Goal: Transaction & Acquisition: Purchase product/service

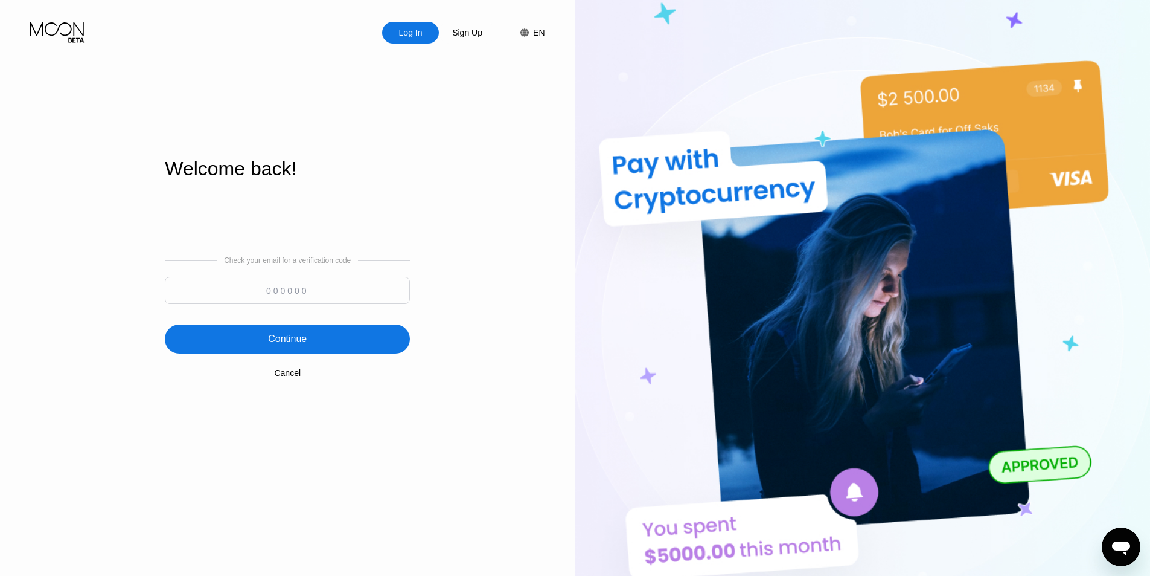
click at [335, 295] on input at bounding box center [287, 290] width 245 height 27
paste input "768392"
type input "768392"
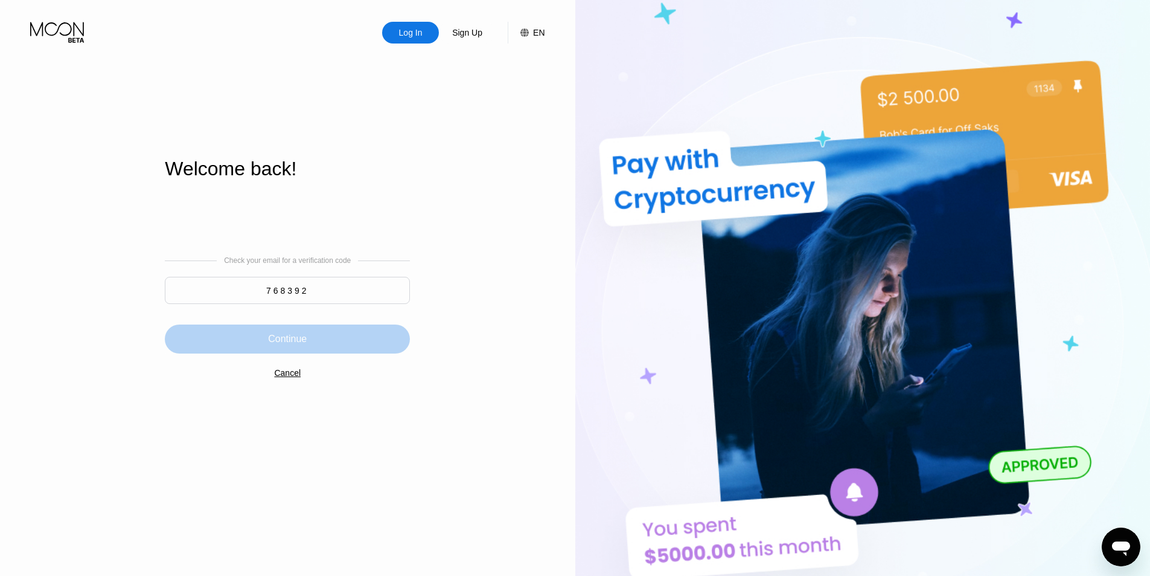
click at [348, 350] on div "Continue" at bounding box center [287, 338] width 245 height 29
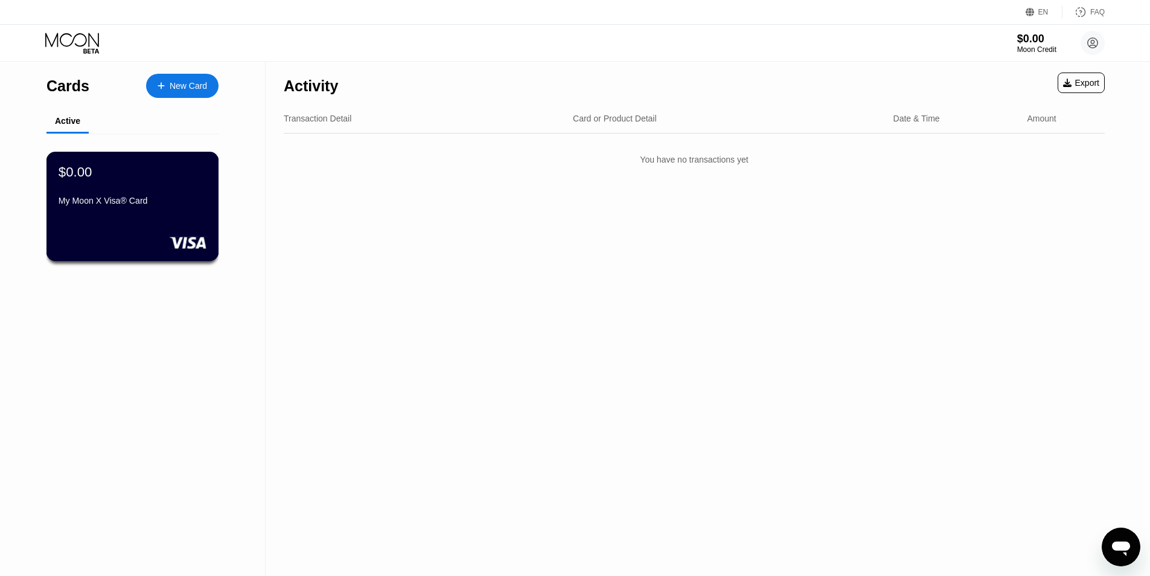
click at [162, 197] on div "$0.00 My Moon X Visa® Card" at bounding box center [133, 187] width 148 height 47
click at [696, 161] on div "You have no transactions yet" at bounding box center [694, 160] width 821 height 34
click at [188, 81] on div "New Card" at bounding box center [188, 86] width 37 height 10
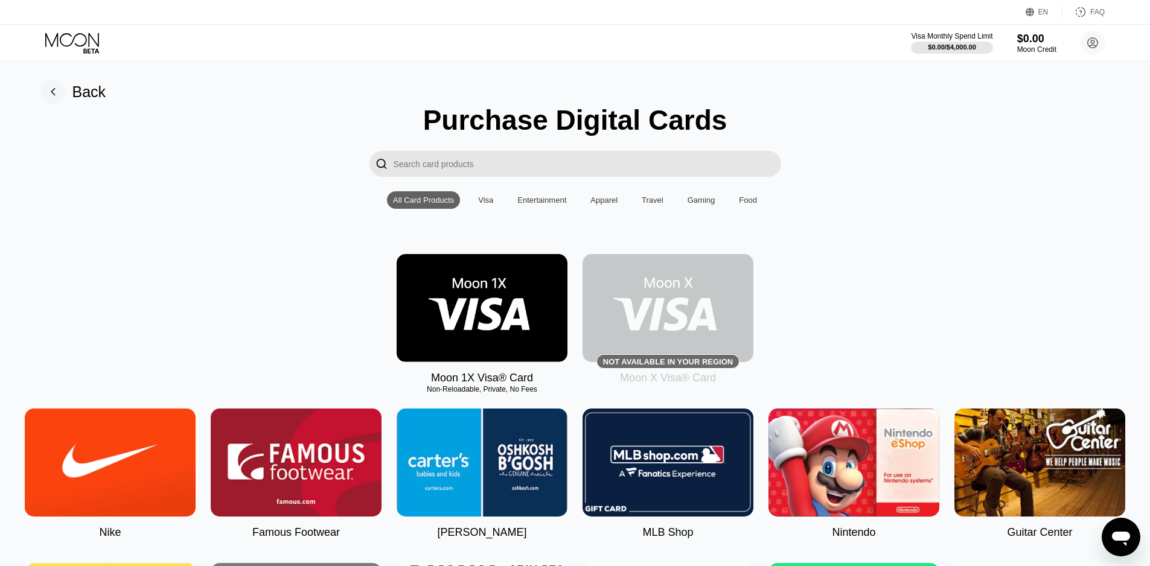
click at [678, 358] on img at bounding box center [668, 308] width 171 height 108
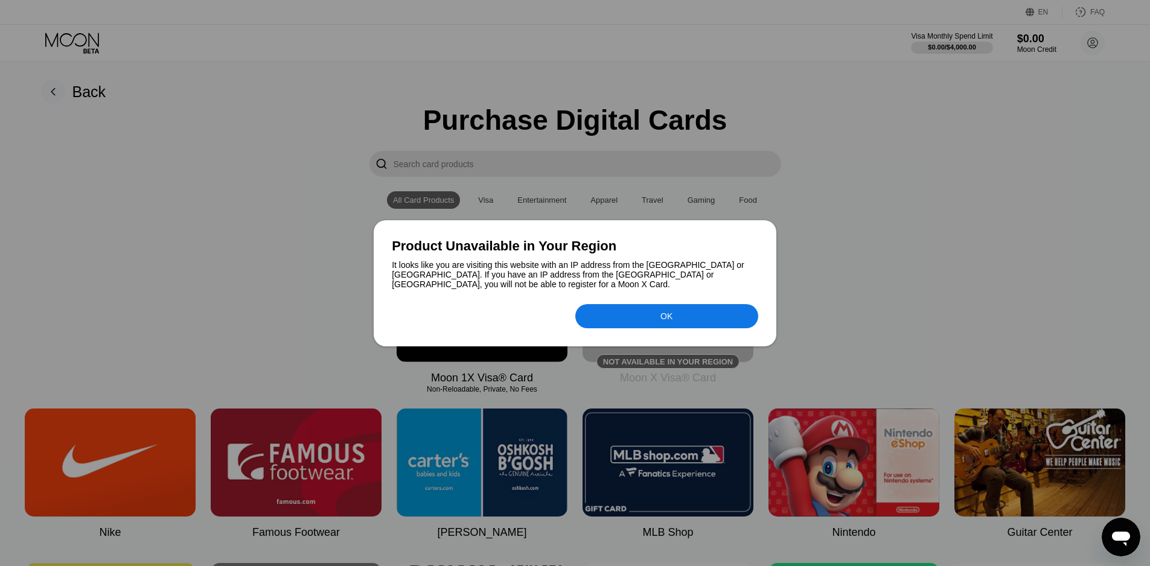
click at [630, 317] on div "OK" at bounding box center [667, 316] width 183 height 24
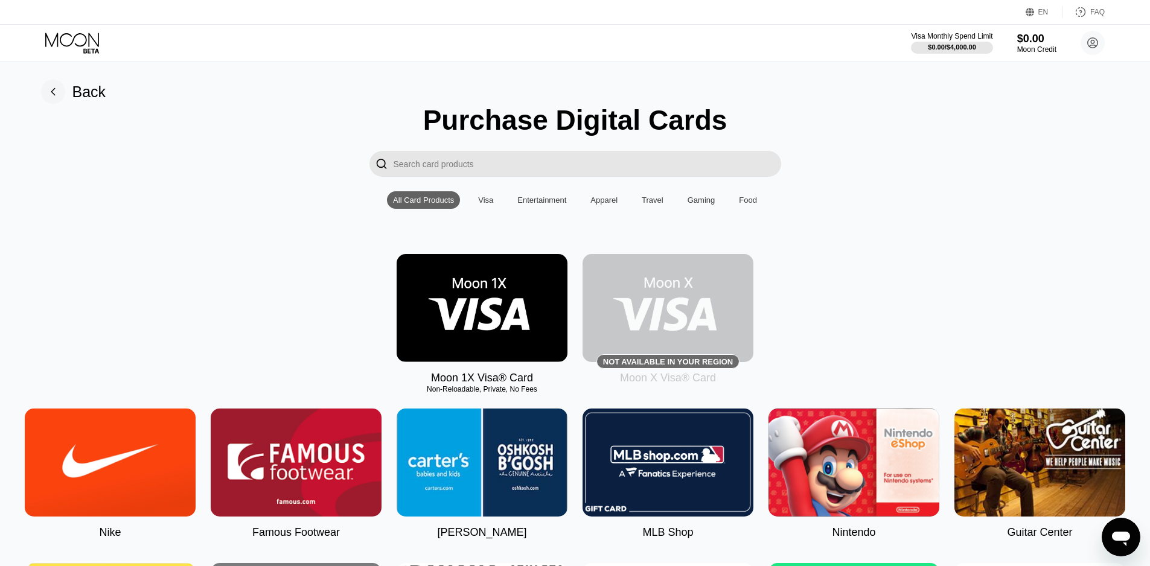
click at [53, 93] on rect at bounding box center [53, 92] width 24 height 24
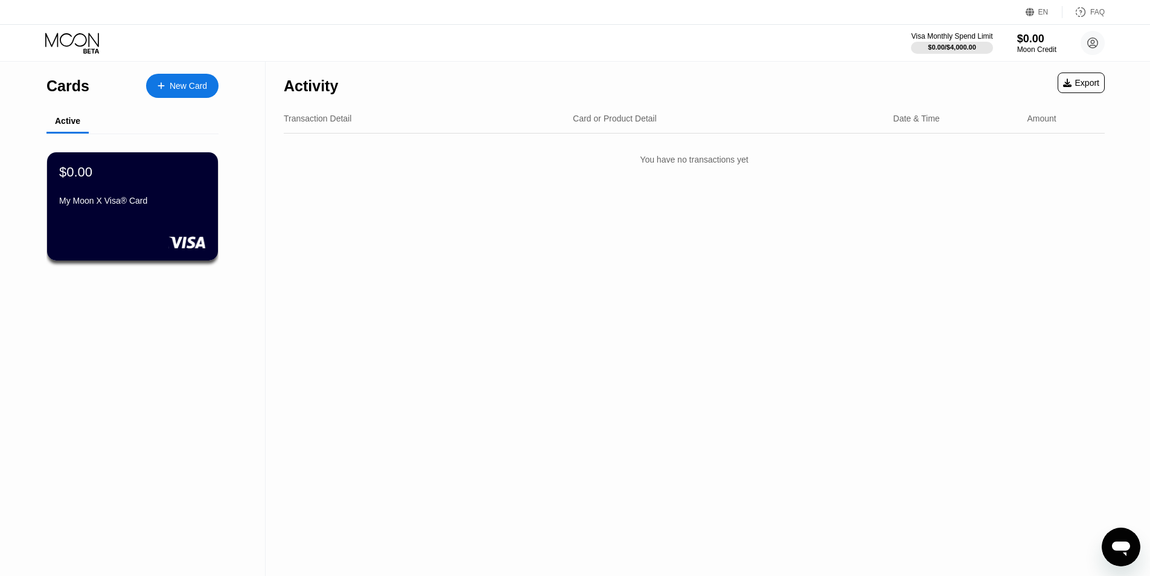
click at [296, 213] on div "Activity Export Transaction Detail Card or Product Detail Date & Time Amount Yo…" at bounding box center [695, 319] width 858 height 514
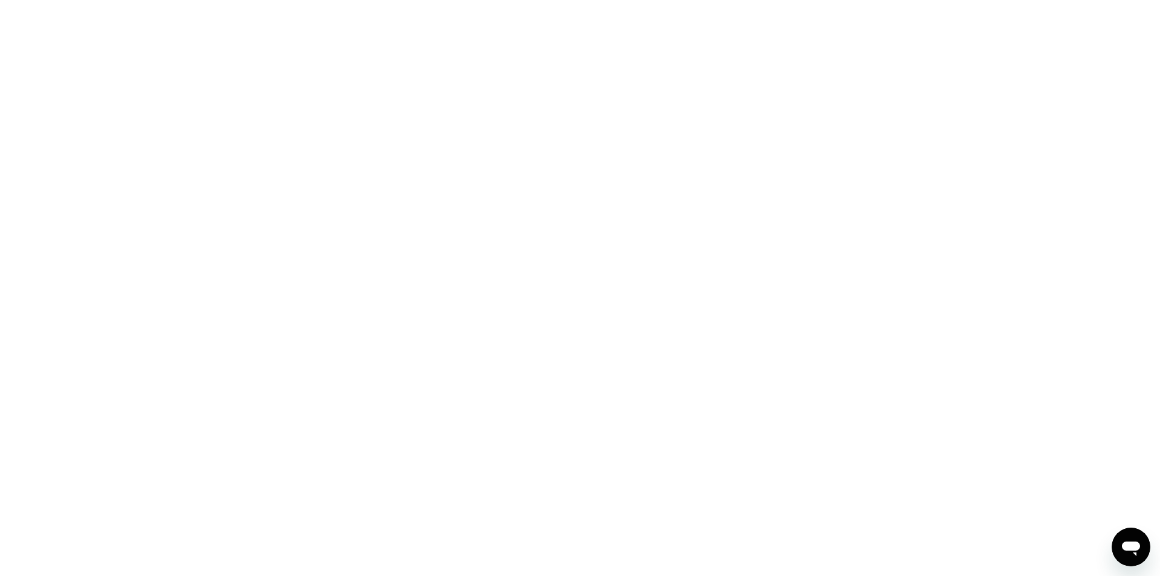
click at [1126, 542] on icon "Open messaging window" at bounding box center [1131, 548] width 18 height 14
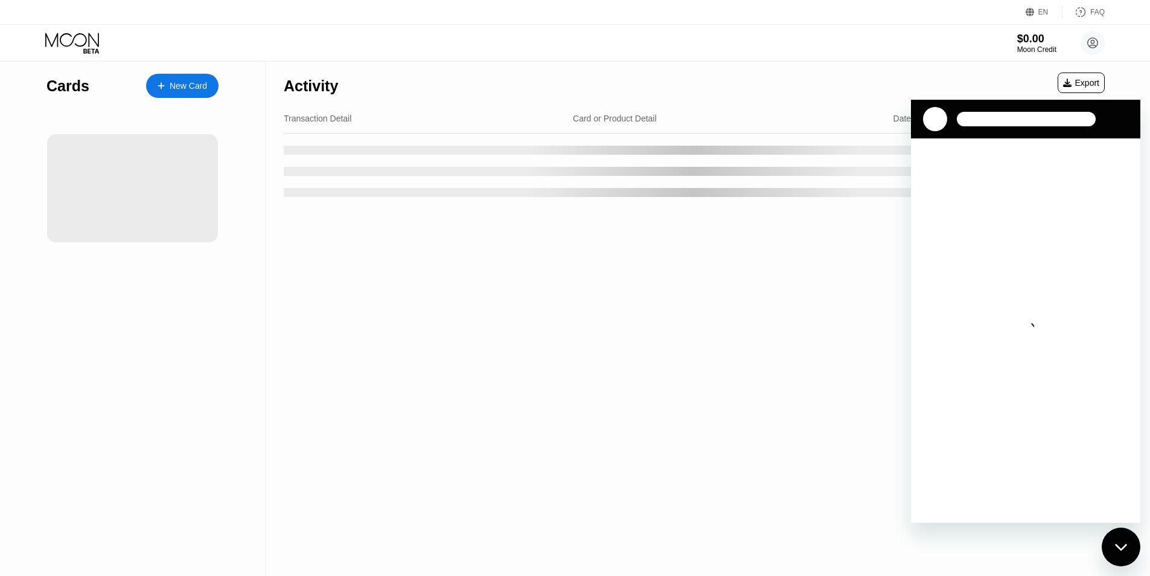
click at [1128, 541] on div "Close messaging window" at bounding box center [1121, 546] width 36 height 36
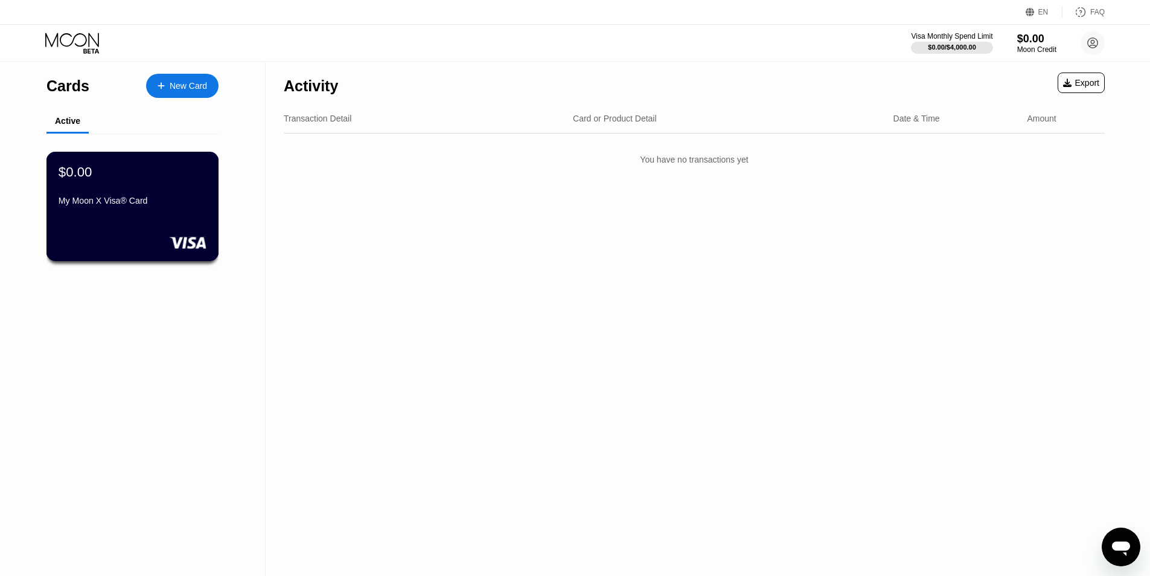
click at [141, 205] on div "My Moon X Visa® Card" at bounding box center [133, 201] width 148 height 10
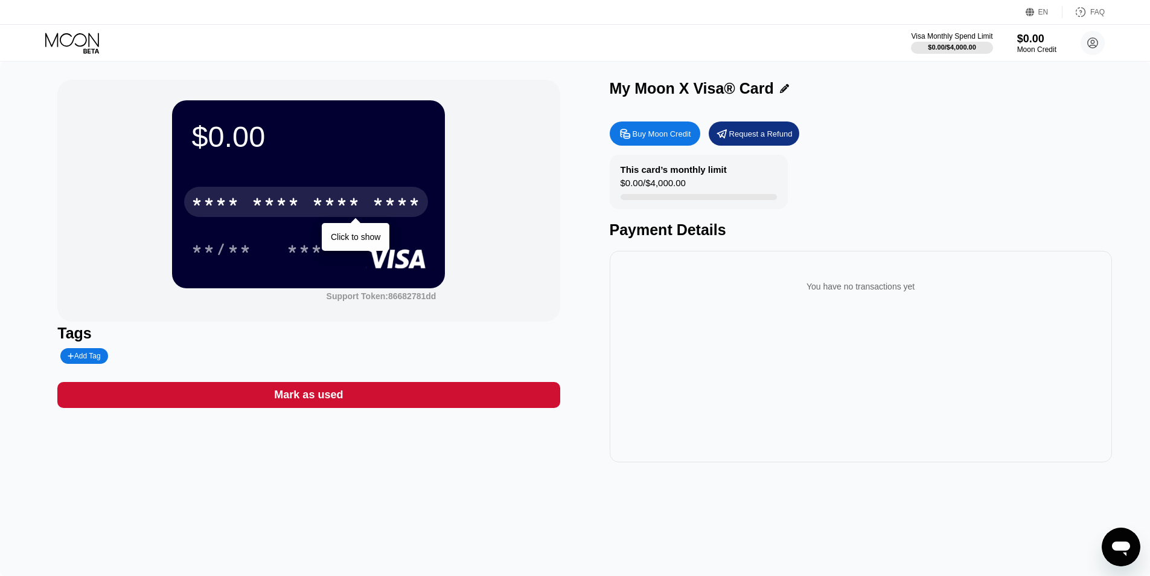
click at [321, 198] on div "* * * *" at bounding box center [336, 203] width 48 height 19
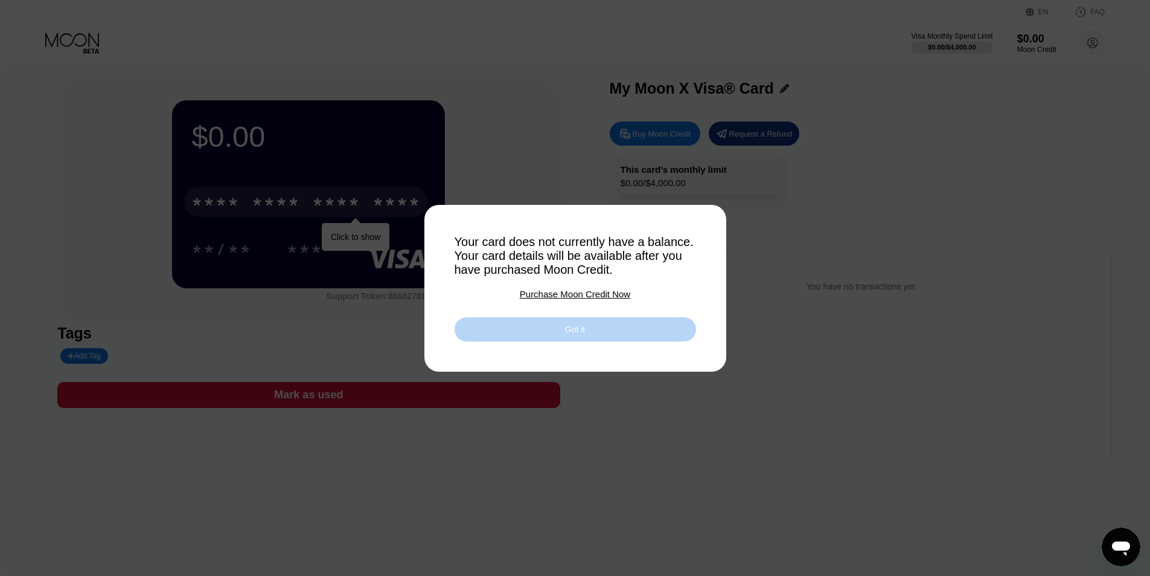
click at [553, 333] on div "Got it" at bounding box center [576, 329] width 242 height 24
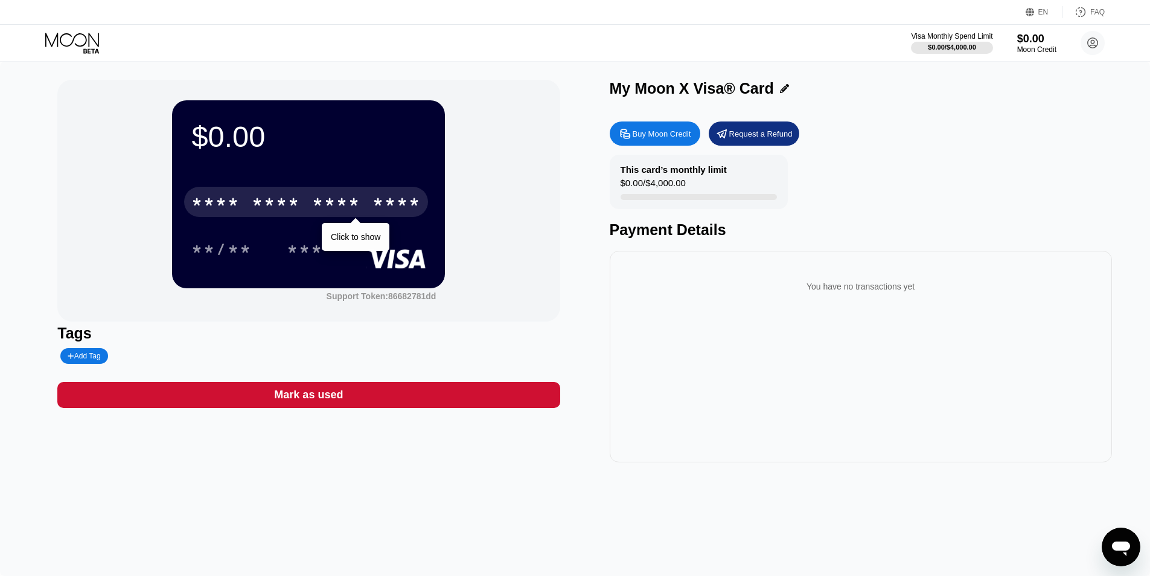
click at [758, 120] on div "Buy Moon Credit Request a Refund This card’s monthly limit $0.00 / $4,000.00 Pa…" at bounding box center [861, 288] width 502 height 347
click at [750, 139] on div "Request a Refund" at bounding box center [761, 134] width 63 height 10
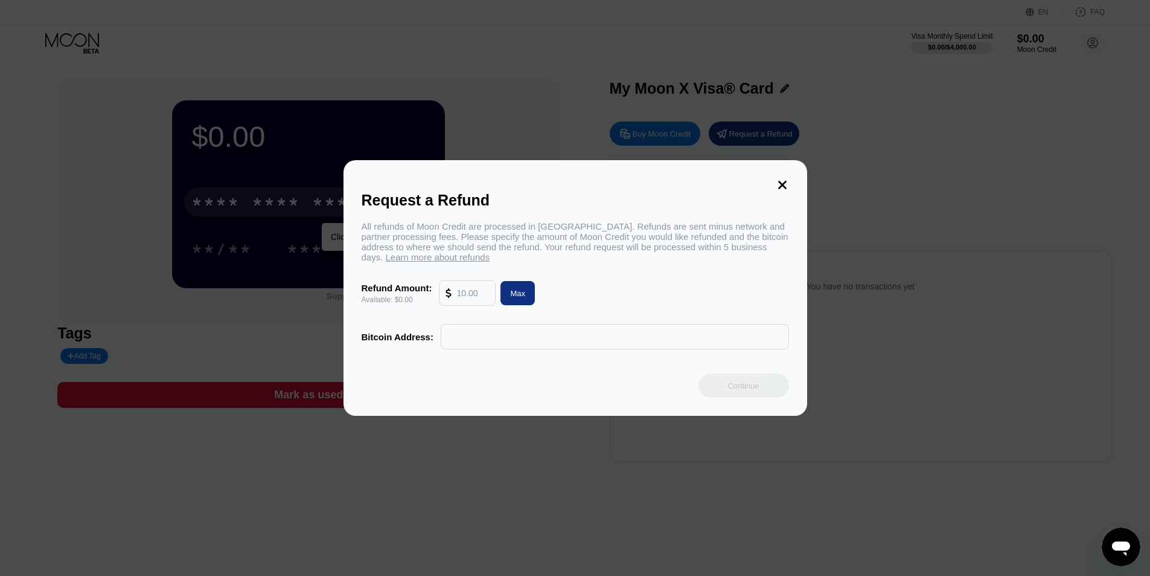
click at [475, 300] on input "text" at bounding box center [473, 293] width 33 height 24
click at [473, 341] on input "text" at bounding box center [615, 336] width 335 height 24
click at [778, 180] on icon at bounding box center [782, 184] width 13 height 13
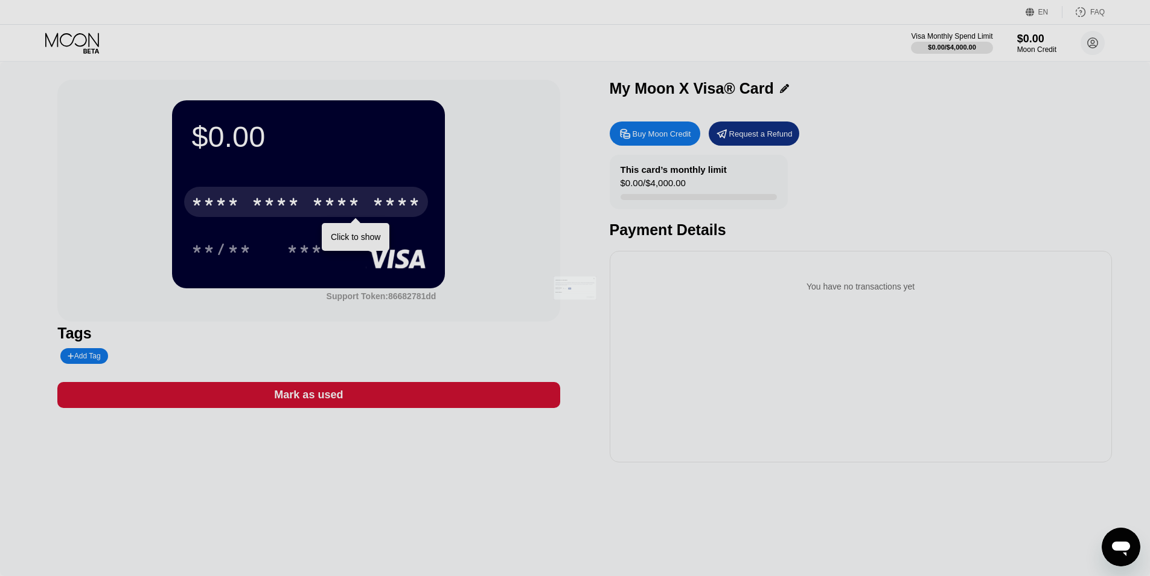
click at [773, 138] on div at bounding box center [580, 288] width 1160 height 576
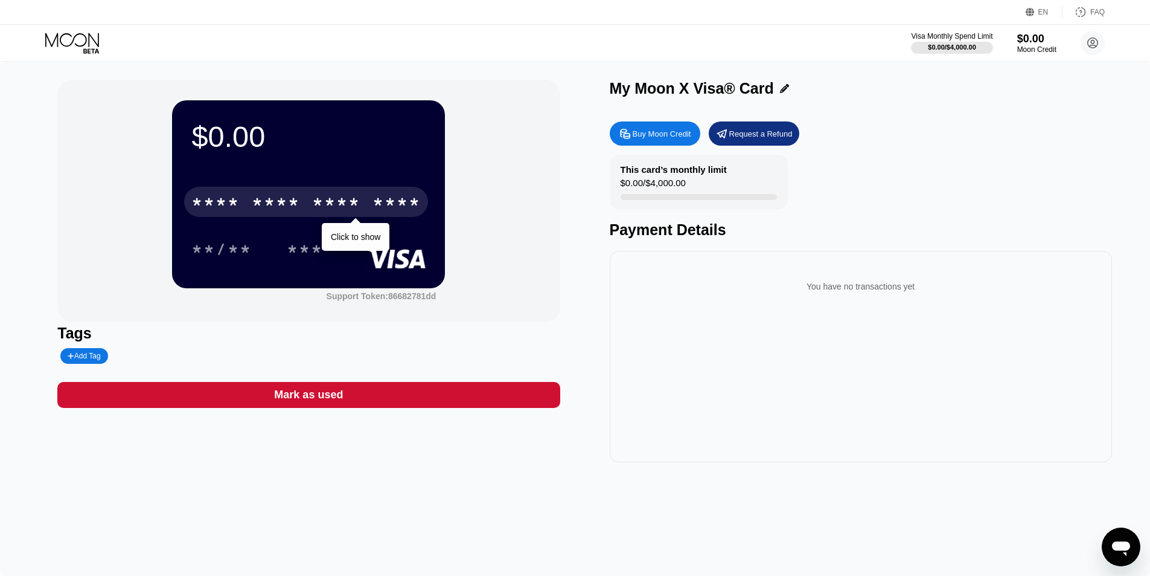
click at [664, 134] on div "Buy Moon Credit" at bounding box center [662, 134] width 59 height 10
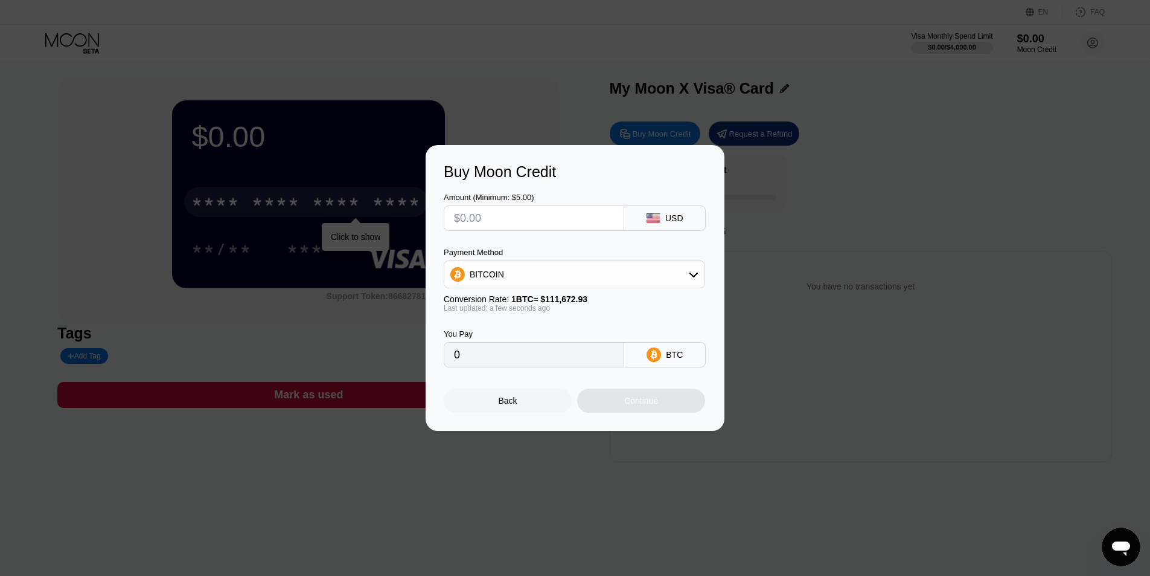
click at [576, 274] on div "BITCOIN" at bounding box center [574, 274] width 260 height 24
click at [606, 223] on input "text" at bounding box center [534, 218] width 160 height 24
click at [818, 214] on div "Buy Moon Credit Amount (Minimum: $5.00) USD Payment Method BITCOIN BITCOIN USDT…" at bounding box center [575, 288] width 1150 height 286
click at [413, 121] on div at bounding box center [580, 288] width 1160 height 576
click at [489, 336] on span "USDT on TRON" at bounding box center [503, 334] width 61 height 10
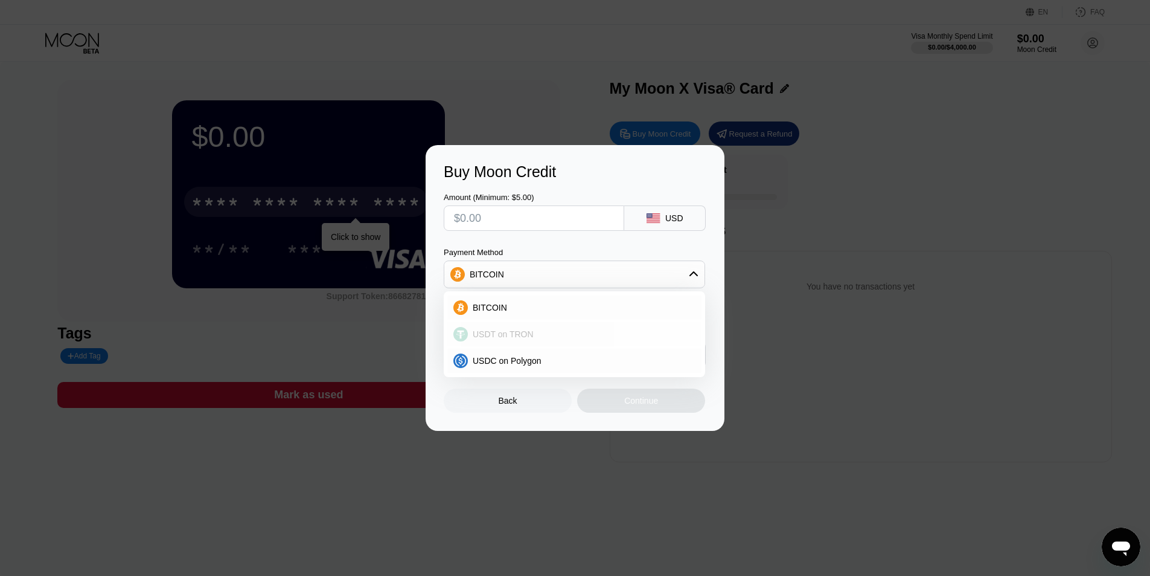
type input "0.00"
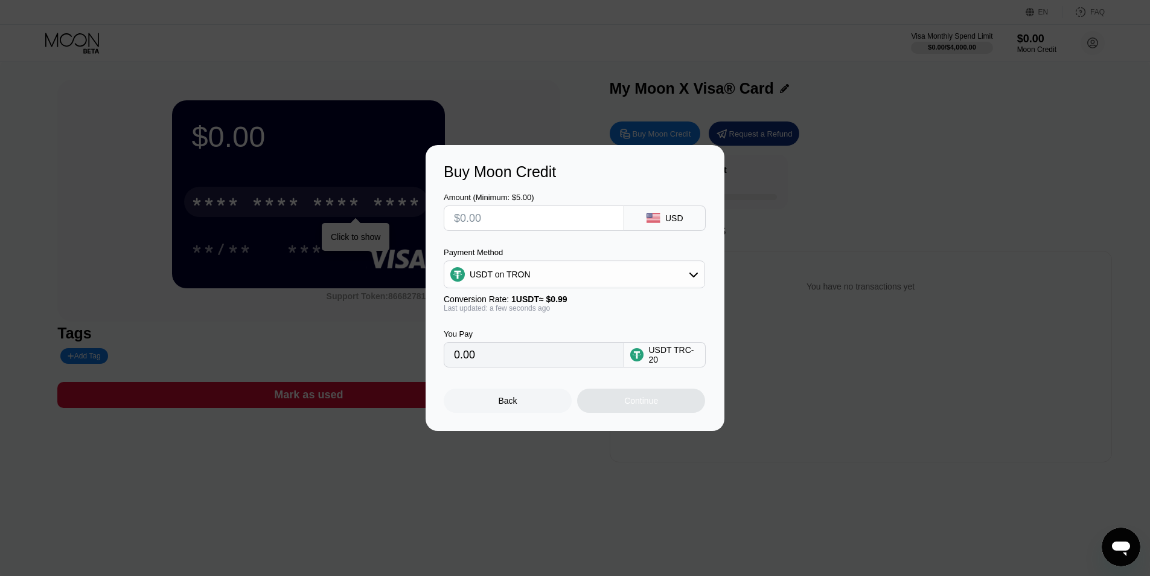
click at [562, 222] on input "text" at bounding box center [534, 218] width 160 height 24
click at [612, 212] on input "text" at bounding box center [534, 218] width 160 height 24
type input "$5"
type input "5.05"
drag, startPoint x: 546, startPoint y: 219, endPoint x: 419, endPoint y: 213, distance: 126.9
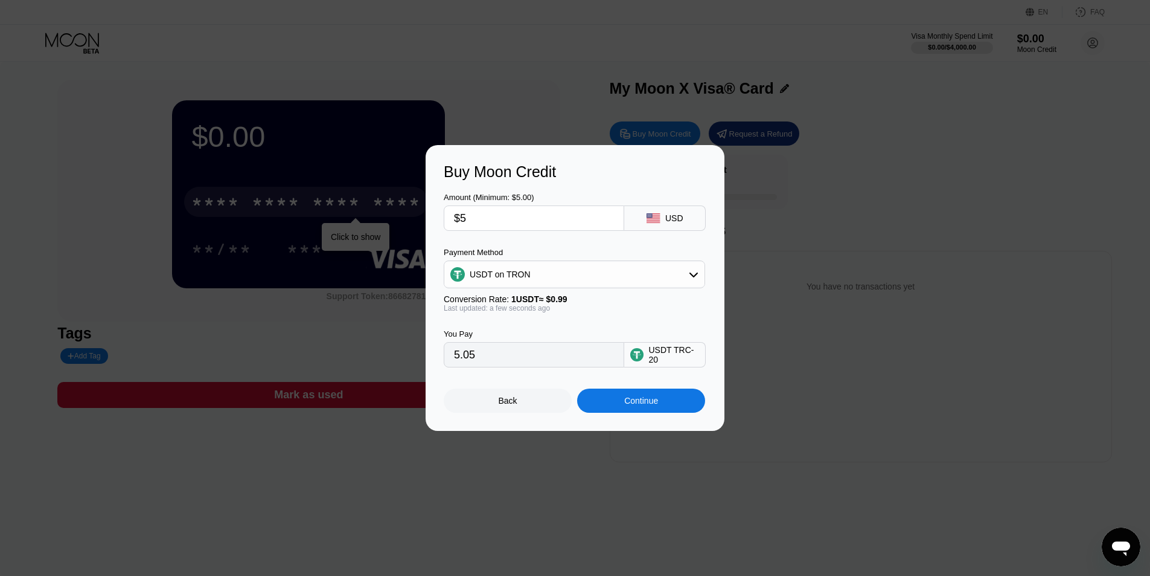
click at [435, 215] on div "Buy Moon Credit Amount (Minimum: $5.00) $5 USD Payment Method USDT on TRON Conv…" at bounding box center [575, 288] width 299 height 286
type input "$12"
type input "12.12"
drag, startPoint x: 548, startPoint y: 214, endPoint x: 450, endPoint y: 210, distance: 97.9
click at [446, 210] on div "$12" at bounding box center [534, 217] width 181 height 25
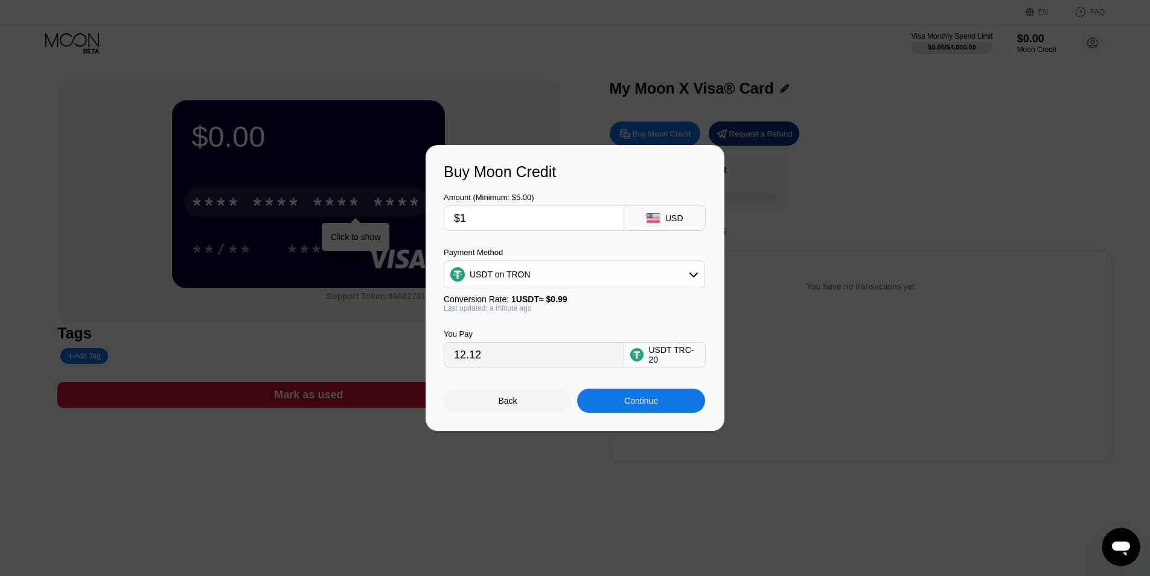
type input "$13"
type input "13.13"
drag, startPoint x: 495, startPoint y: 216, endPoint x: 445, endPoint y: 214, distance: 49.6
click at [404, 214] on div "Buy Moon Credit Amount (Minimum: $5.00) $13 USD Payment Method USDT on TRON Con…" at bounding box center [575, 288] width 1150 height 286
drag, startPoint x: 604, startPoint y: 194, endPoint x: 553, endPoint y: 210, distance: 52.9
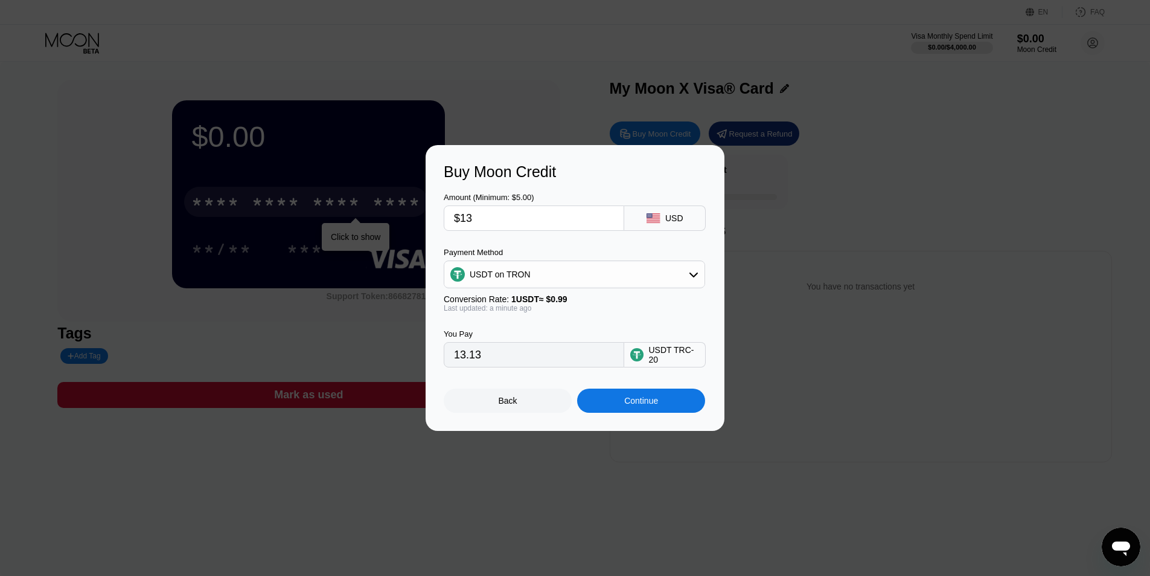
click at [605, 194] on div "Amount (Minimum: $5.00)" at bounding box center [534, 197] width 181 height 9
click at [512, 222] on input "$13" at bounding box center [534, 218] width 160 height 24
drag, startPoint x: 502, startPoint y: 221, endPoint x: 427, endPoint y: 218, distance: 74.9
click at [437, 219] on div "Buy Moon Credit Amount (Minimum: $5.00) $13 USD Payment Method USDT on TRON Con…" at bounding box center [575, 288] width 299 height 286
type input "$15"
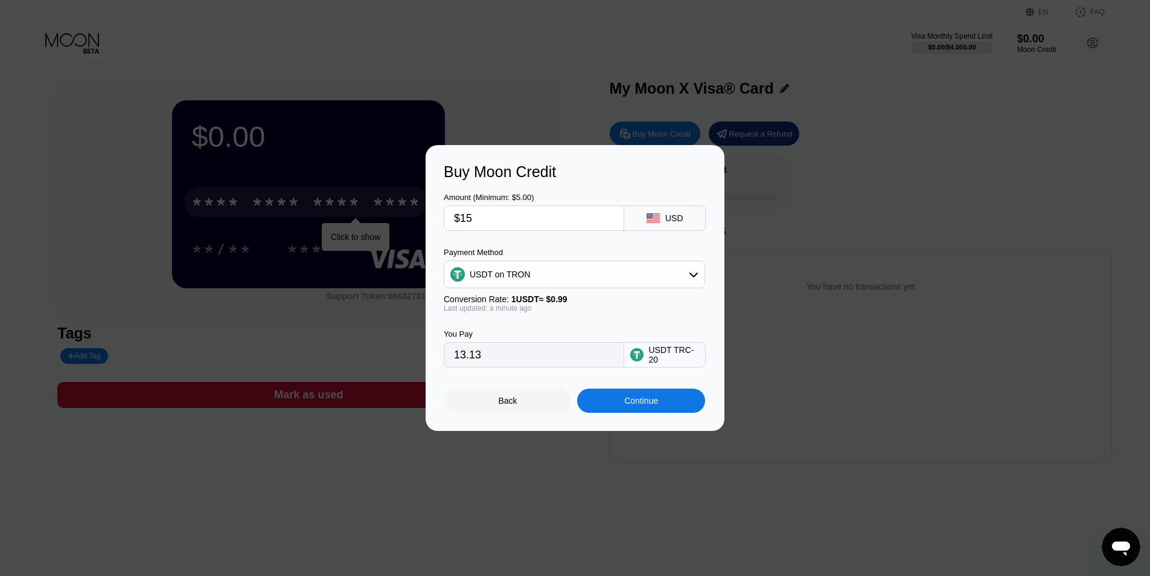
type input "15.15"
drag, startPoint x: 505, startPoint y: 229, endPoint x: 416, endPoint y: 224, distance: 88.9
click at [402, 223] on div "Buy Moon Credit Amount (Minimum: $5.00) $15 USD Payment Method USDT on TRON Con…" at bounding box center [575, 288] width 1150 height 286
type input "$1"
type input "1.01"
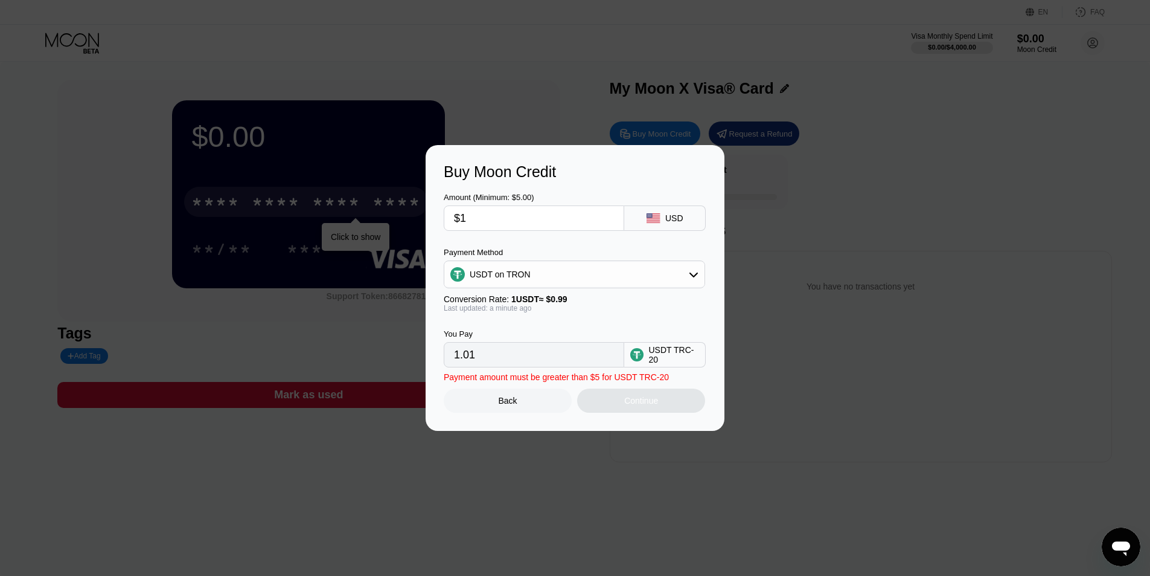
type input "$13"
type input "13.13"
drag, startPoint x: 493, startPoint y: 214, endPoint x: 407, endPoint y: 208, distance: 86.0
click at [408, 208] on div "Buy Moon Credit Amount (Minimum: $5.00) $13 USD Payment Method USDT on TRON Con…" at bounding box center [575, 288] width 1150 height 286
type input "$15"
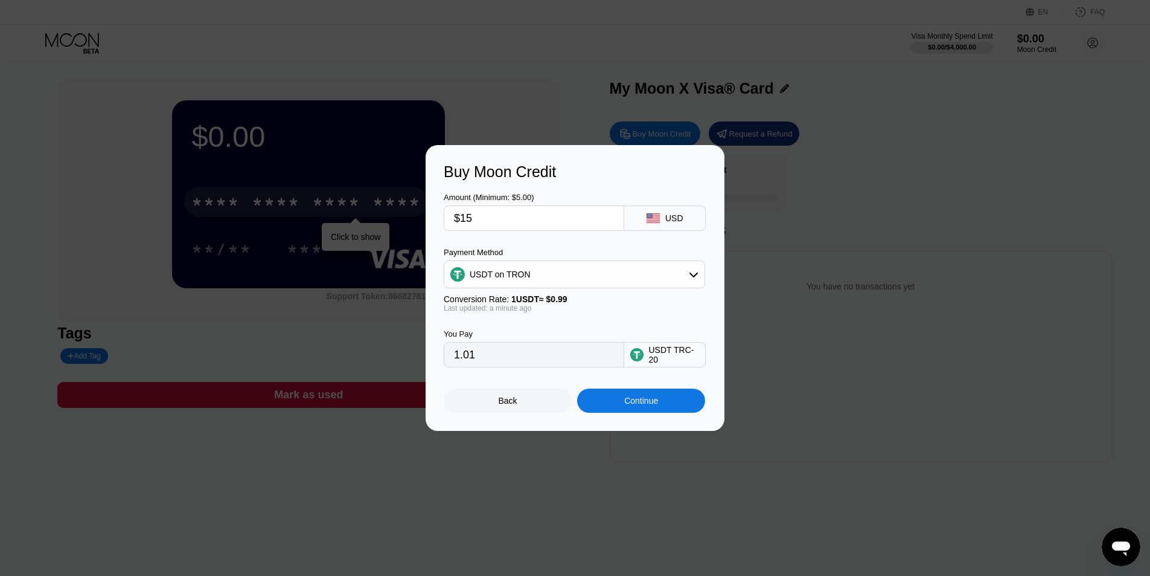
type input "15.15"
type input "$15"
click at [569, 188] on div "Amount (Minimum: $5.00) $15 USD" at bounding box center [575, 206] width 263 height 50
drag, startPoint x: 446, startPoint y: 220, endPoint x: 417, endPoint y: 220, distance: 28.4
click at [418, 220] on div "Buy Moon Credit Amount (Minimum: $5.00) $15 USD Payment Method USDT on TRON Con…" at bounding box center [575, 288] width 1150 height 286
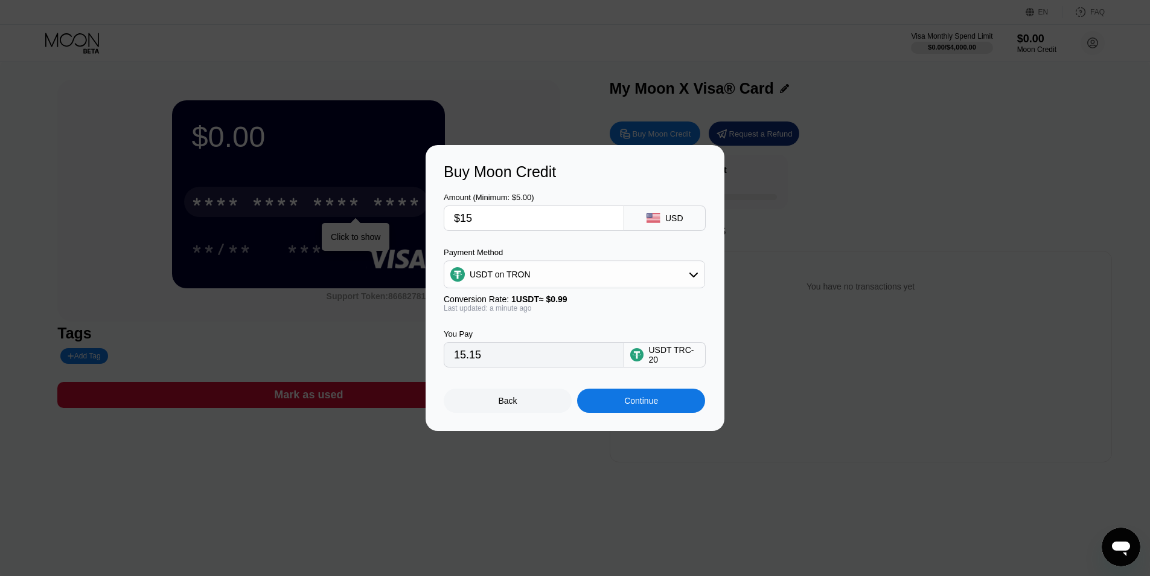
click at [624, 405] on div "Continue" at bounding box center [641, 401] width 34 height 10
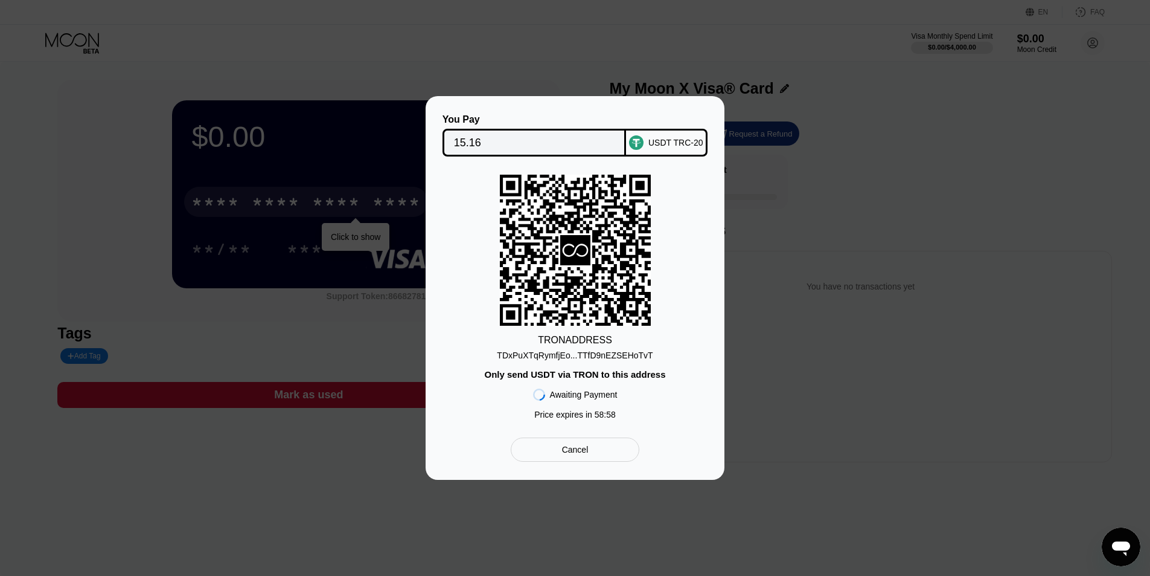
click at [611, 384] on div "Awaiting Payment Price expires in 58 : 58" at bounding box center [575, 402] width 85 height 46
click at [613, 351] on div "TDxPuXTqRymfjEo...TTfD9nEZSEHoTvT" at bounding box center [575, 355] width 156 height 10
click at [623, 354] on div "TDxPuXTqRymfjEo...TTfD9nEZSEHoTvT" at bounding box center [575, 355] width 156 height 10
